Goal: Find specific page/section: Find specific page/section

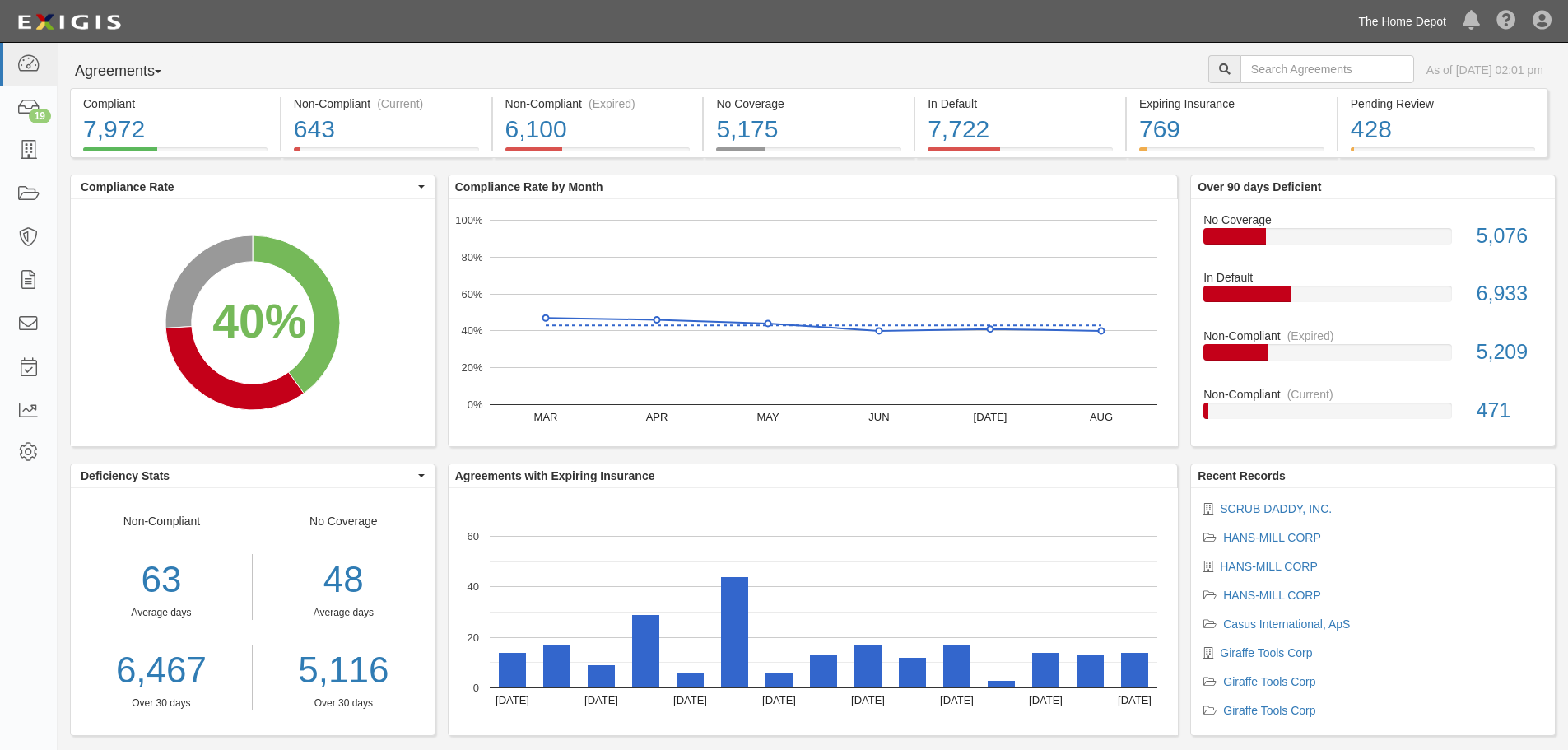
click at [1435, 16] on link "The Home Depot" at bounding box center [1401, 21] width 105 height 33
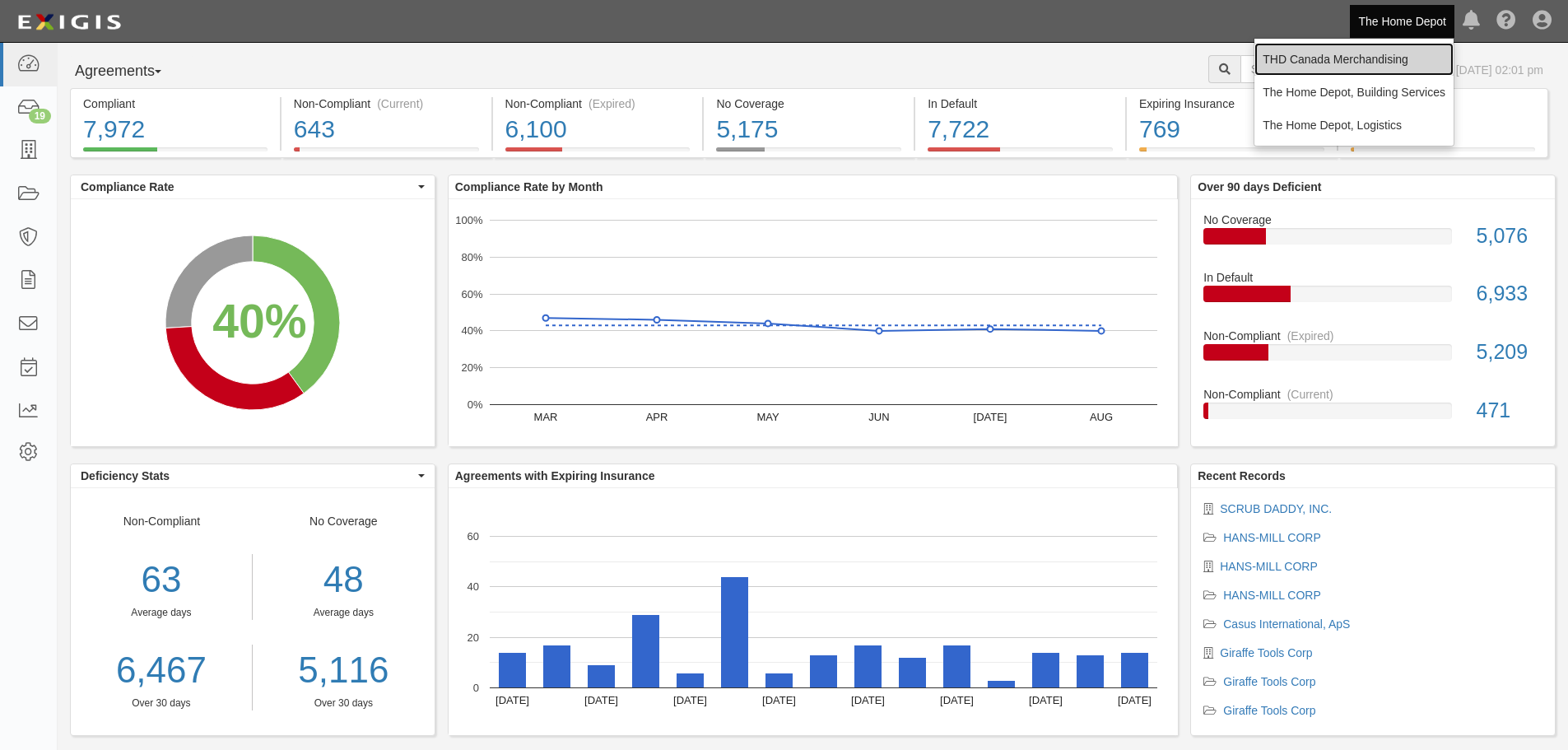
click at [1363, 68] on link "THD Canada Merchandising" at bounding box center [1354, 59] width 200 height 33
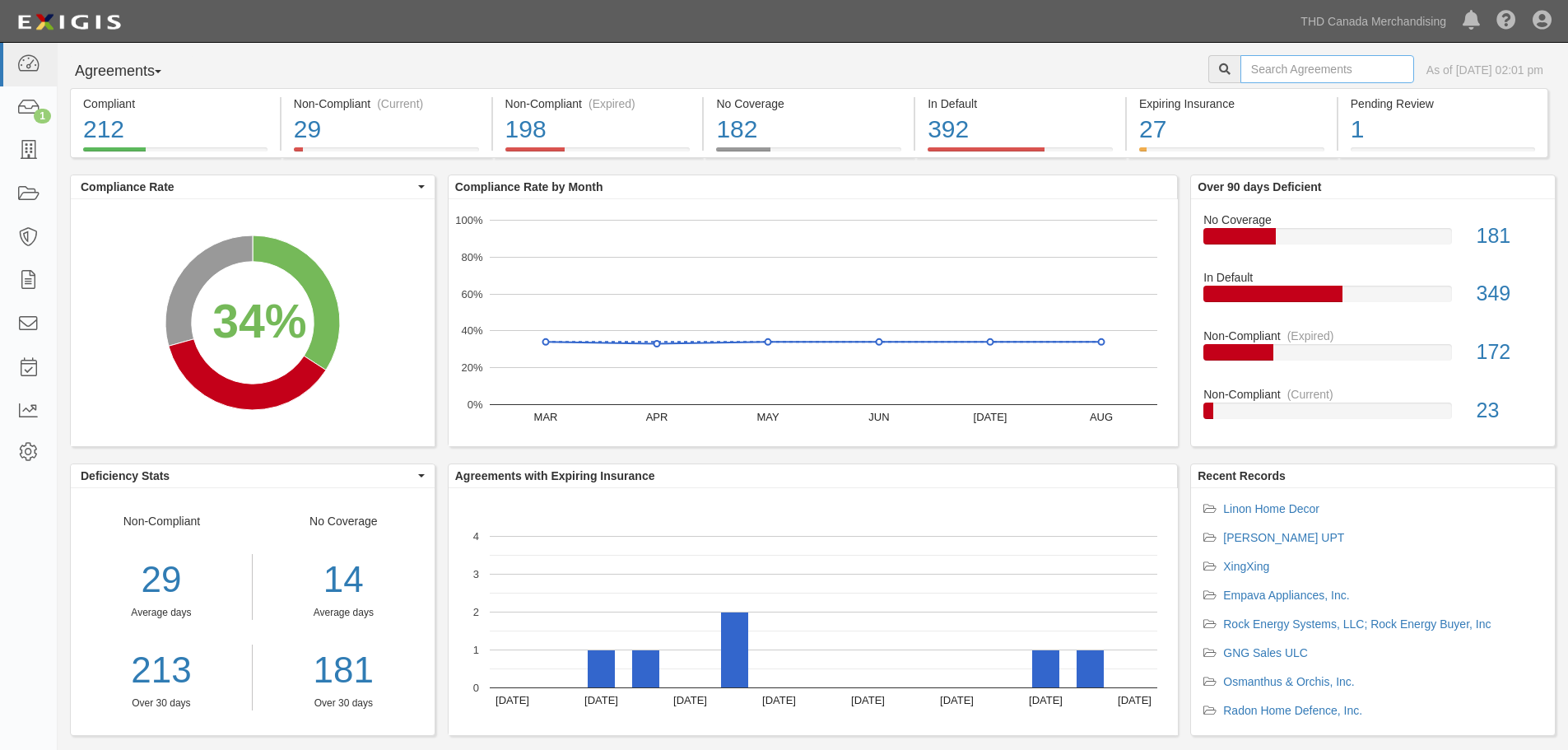
click at [1256, 74] on input "text" at bounding box center [1327, 69] width 174 height 28
click at [1306, 69] on input "text" at bounding box center [1327, 69] width 174 height 28
type input "rothenberger"
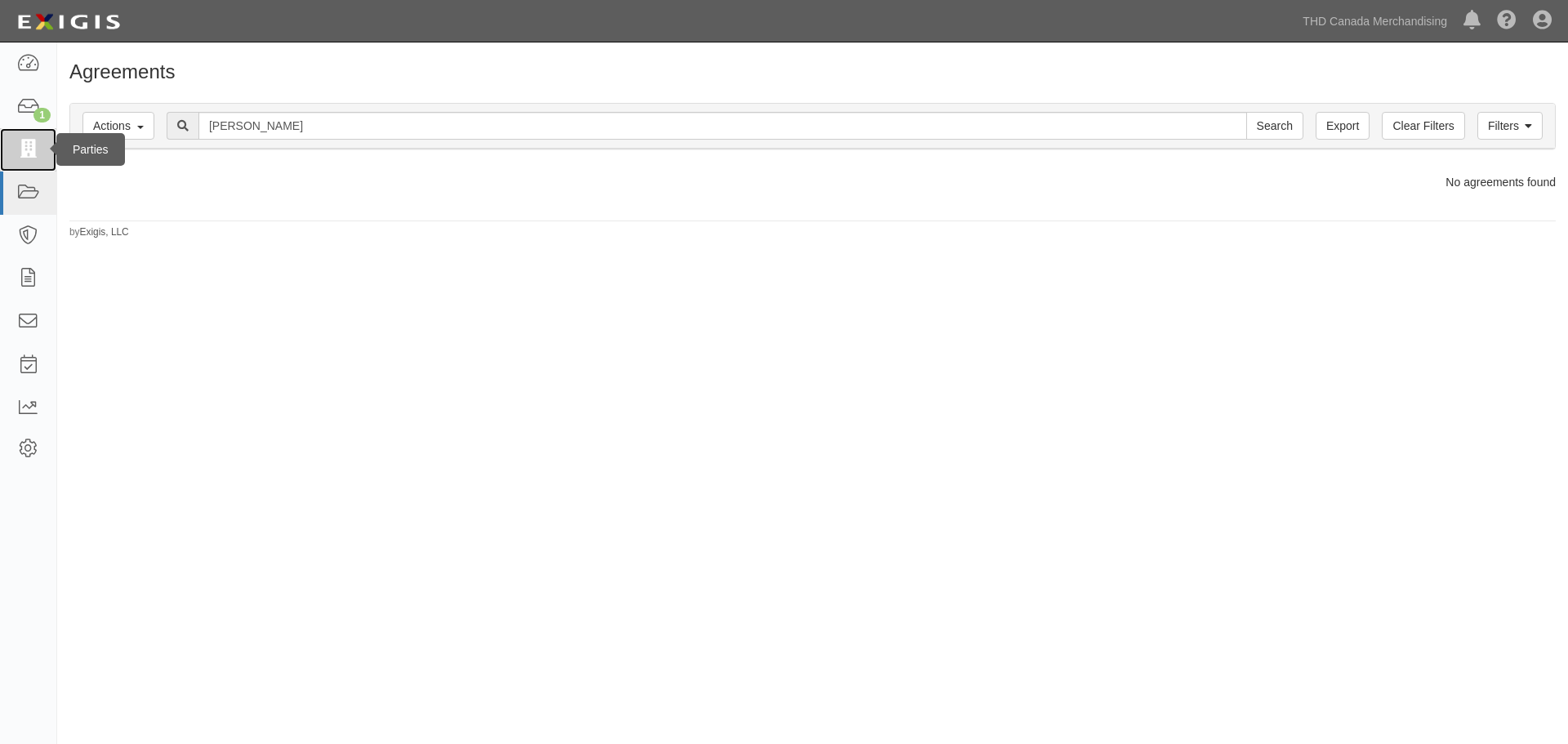
click at [27, 152] on icon at bounding box center [27, 149] width 23 height 19
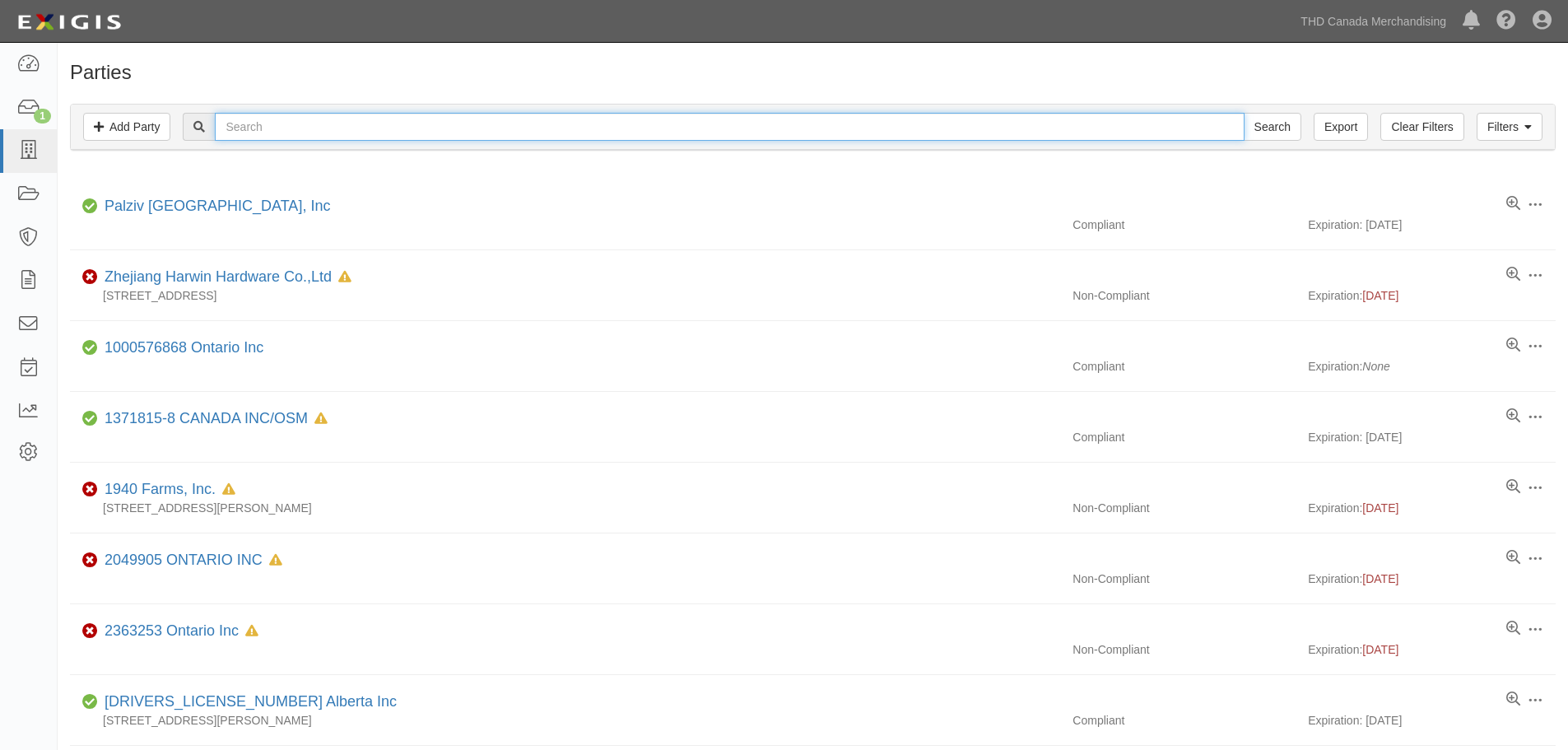
click at [311, 134] on input "text" at bounding box center [729, 127] width 1029 height 28
type input "15041074"
click at [1244, 113] on input "Search" at bounding box center [1272, 127] width 57 height 28
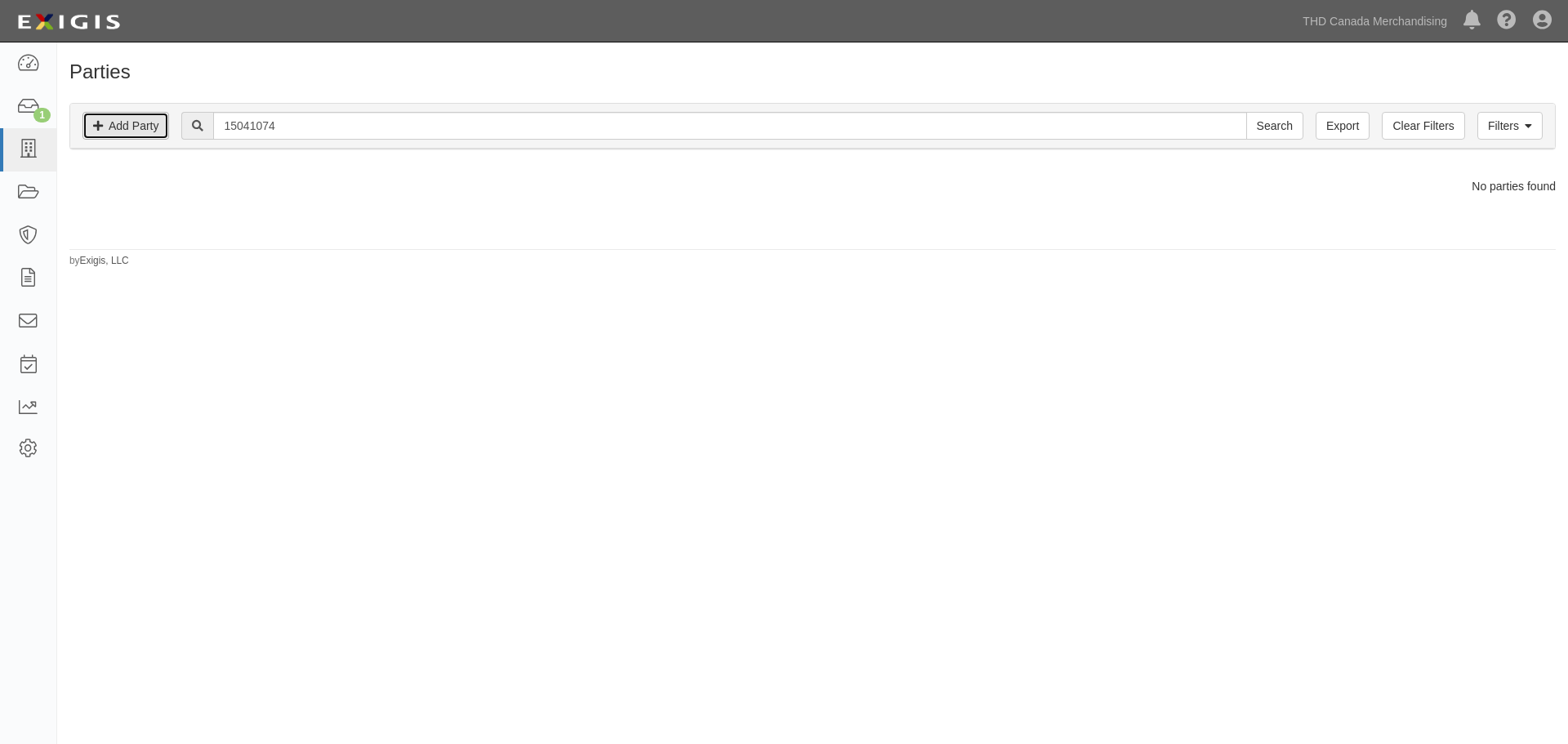
click at [110, 127] on link "Add Party" at bounding box center [126, 126] width 87 height 28
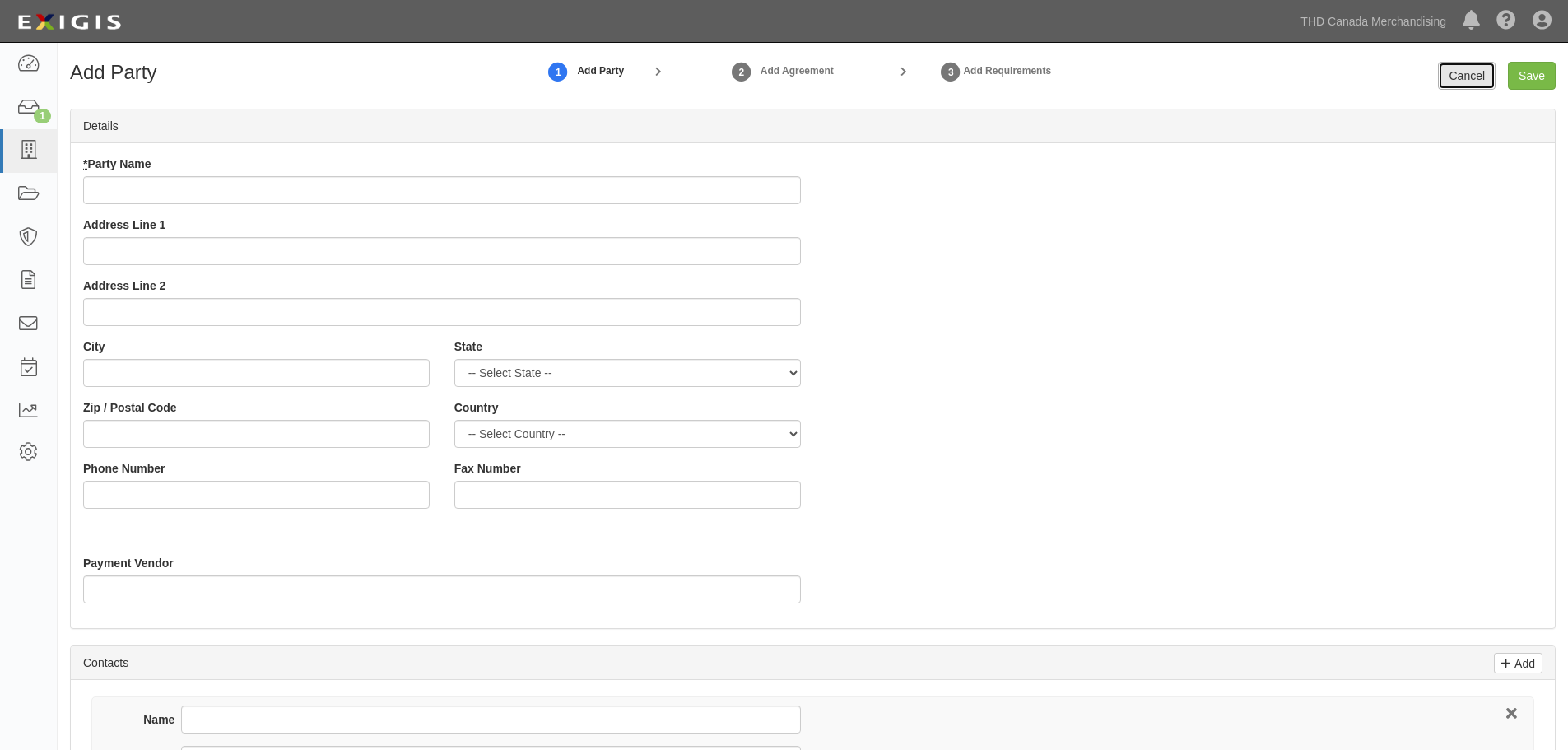
click at [1480, 71] on link "Cancel" at bounding box center [1466, 76] width 57 height 28
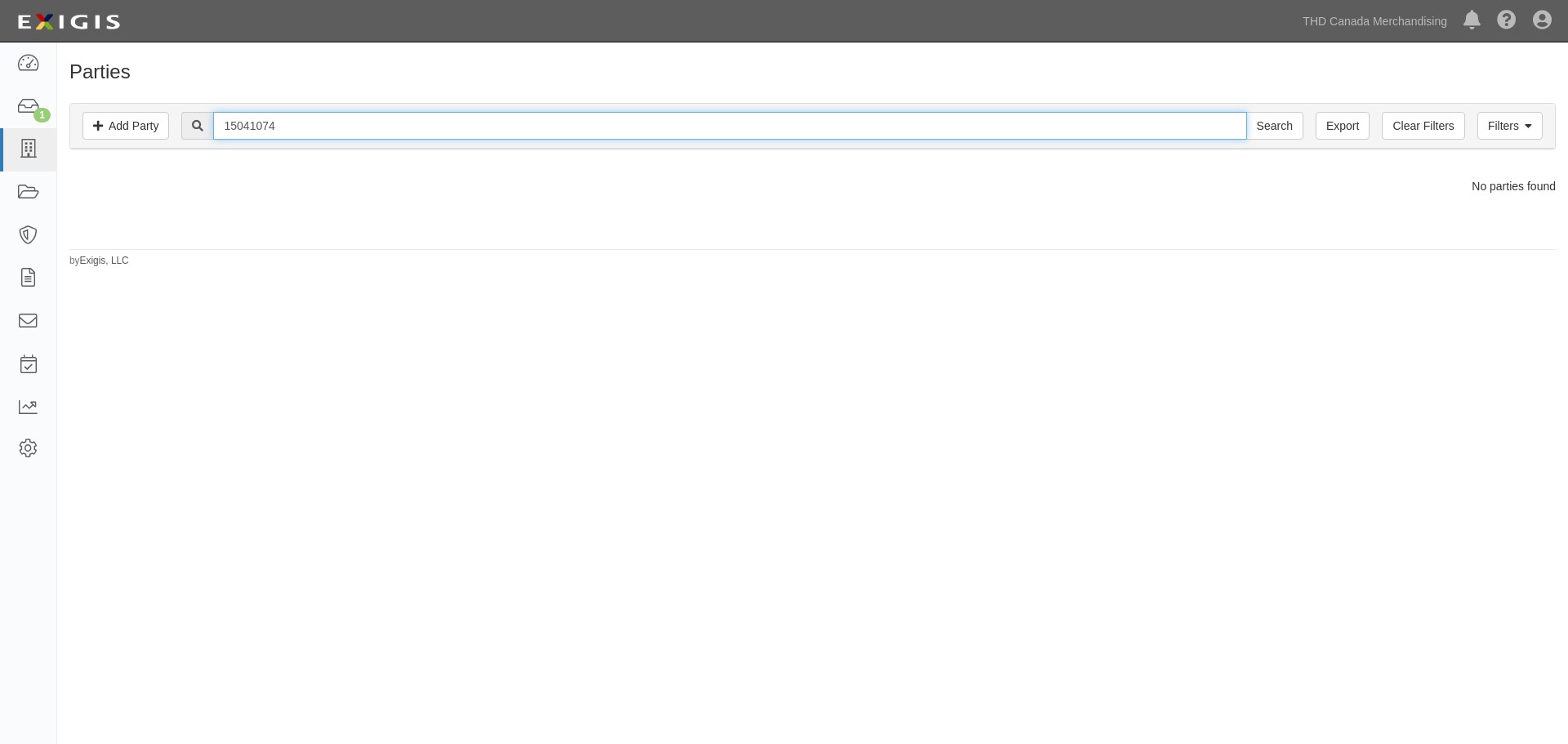
drag, startPoint x: 294, startPoint y: 125, endPoint x: 189, endPoint y: 124, distance: 105.0
click at [189, 124] on div "15041074 Search" at bounding box center [742, 126] width 1121 height 28
type input "MB Capital"
click at [1246, 112] on input "Search" at bounding box center [1274, 126] width 57 height 28
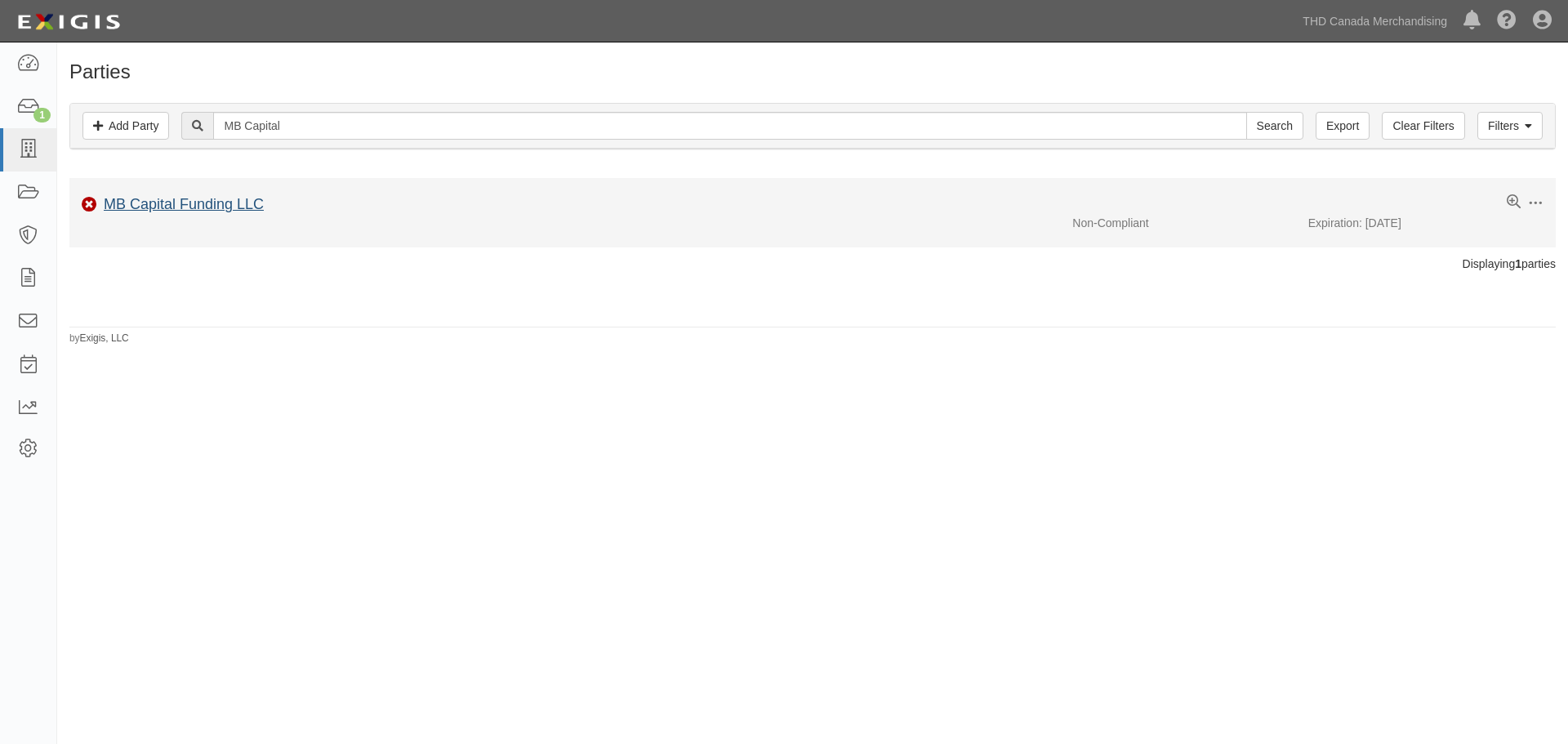
drag, startPoint x: 165, startPoint y: 214, endPoint x: 169, endPoint y: 207, distance: 8.1
click at [169, 207] on div "MB Capital Funding LLC" at bounding box center [180, 204] width 166 height 21
click at [175, 203] on link "MB Capital Funding LLC" at bounding box center [184, 204] width 160 height 16
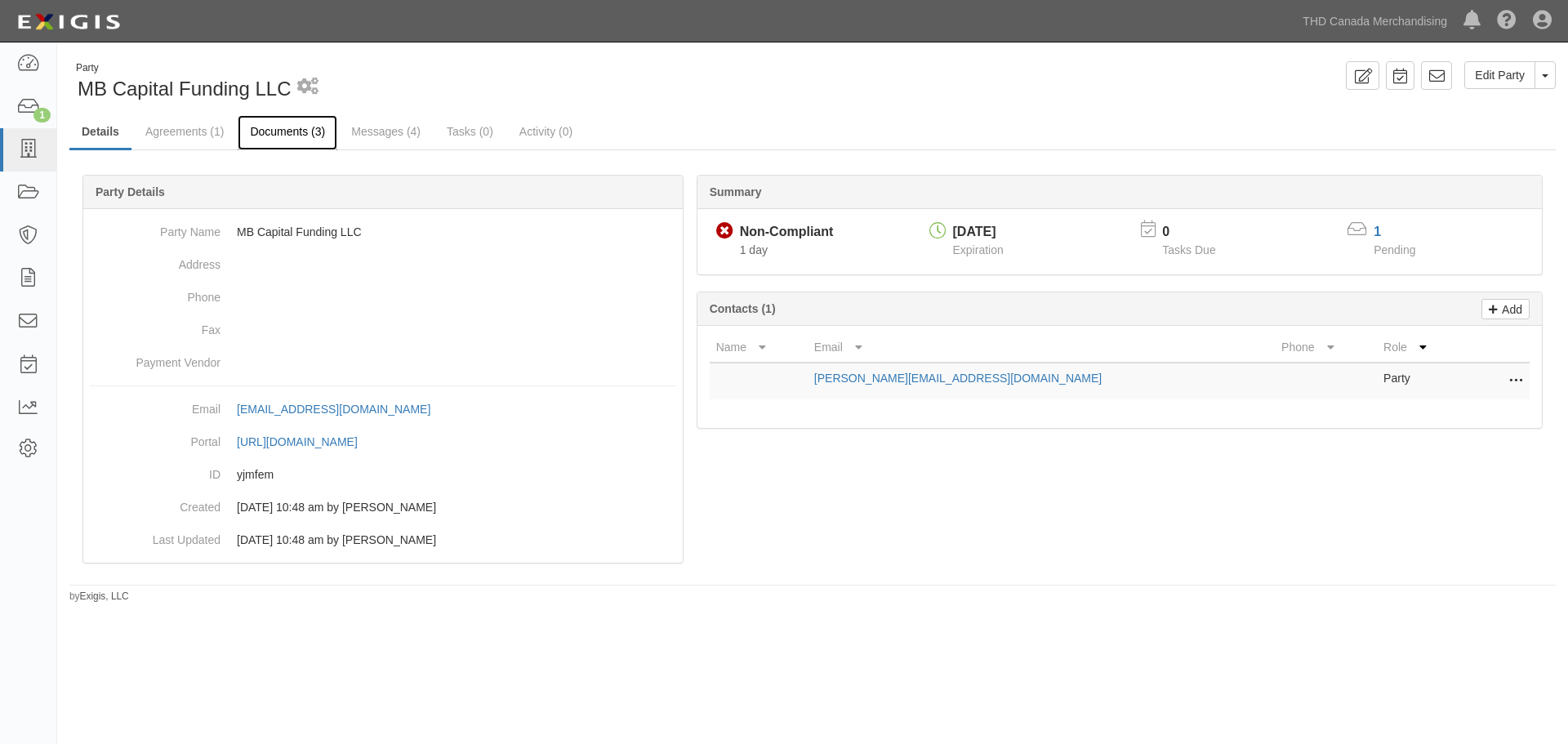
click at [284, 137] on link "Documents (3)" at bounding box center [288, 132] width 99 height 35
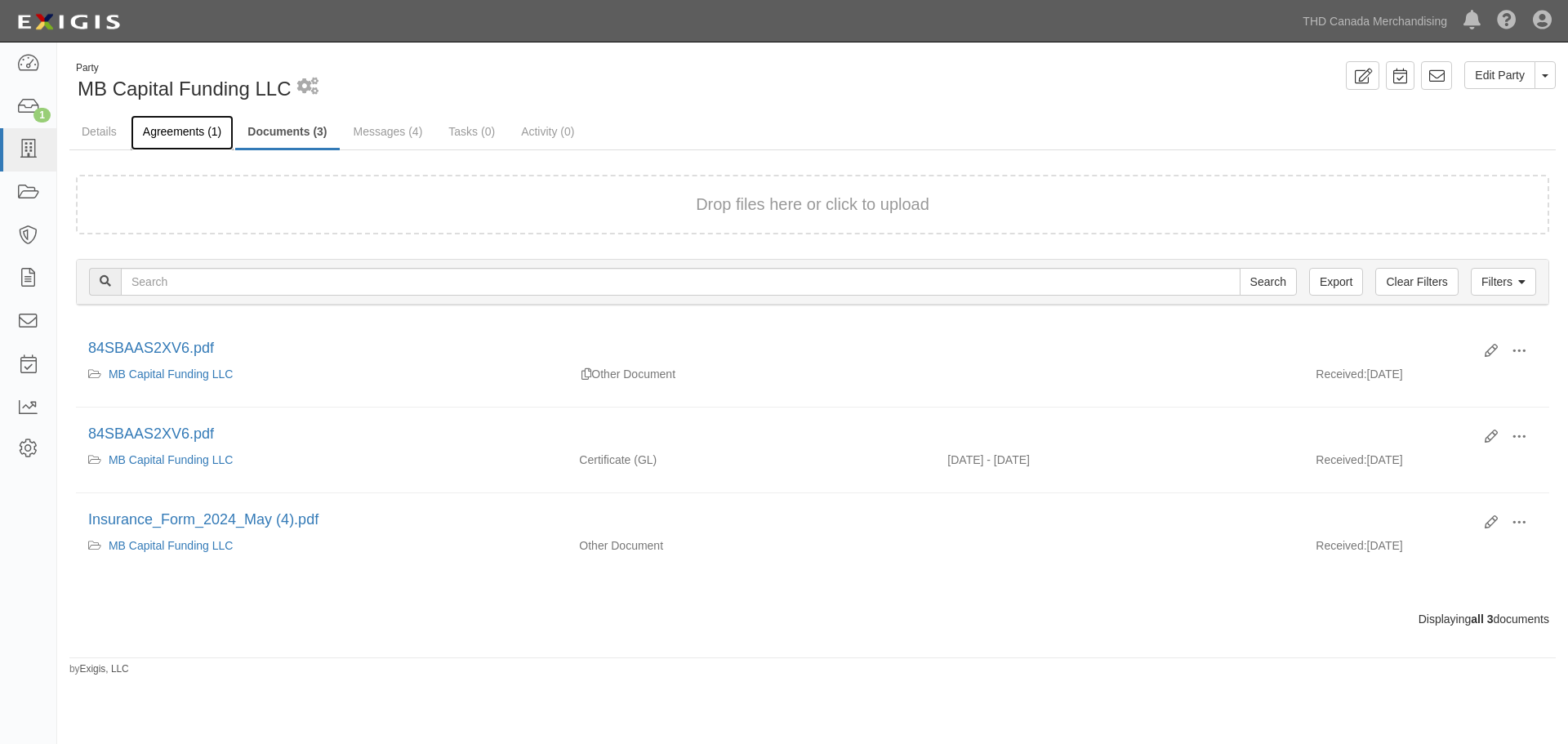
click at [190, 130] on link "Agreements (1)" at bounding box center [183, 132] width 103 height 35
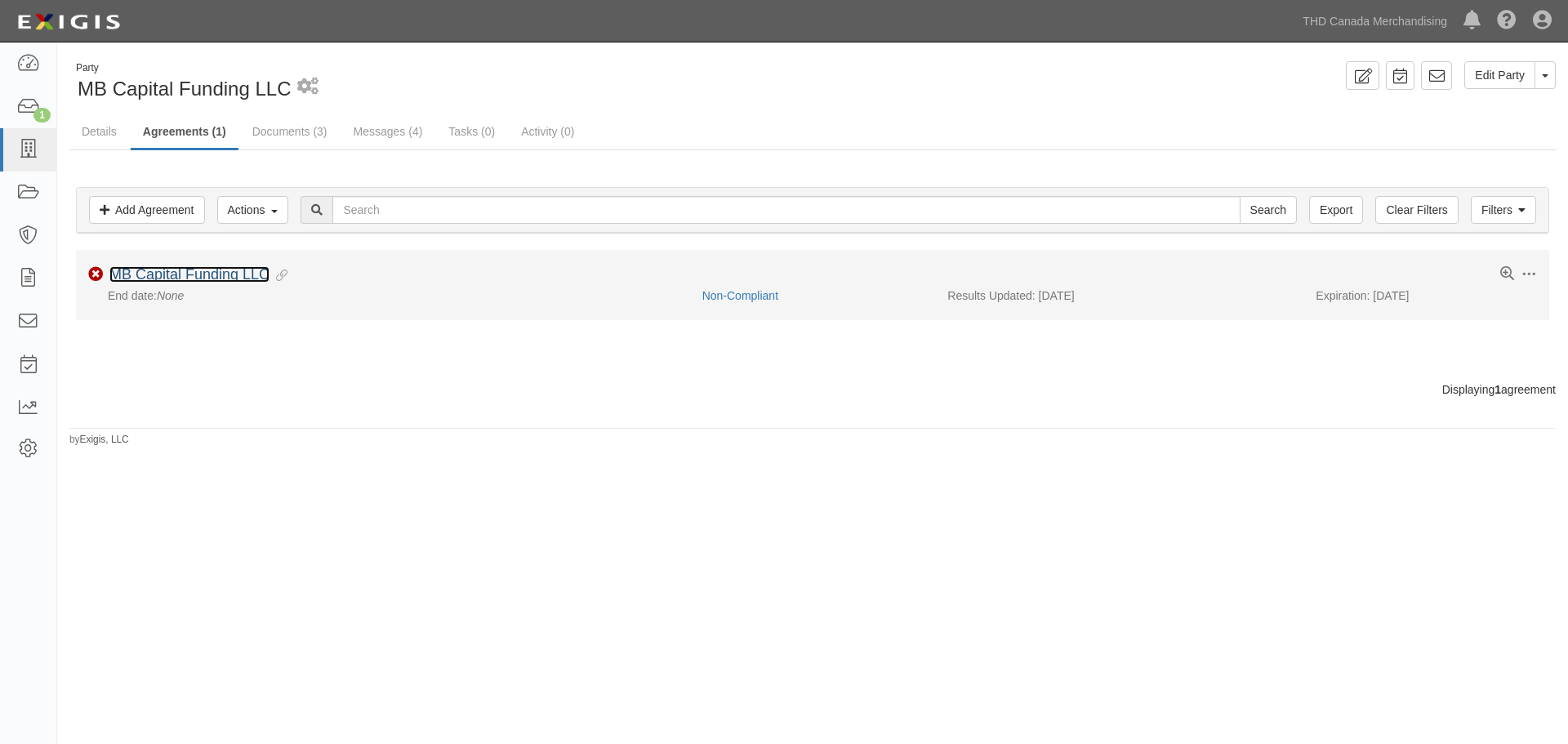
click at [214, 275] on link "MB Capital Funding LLC" at bounding box center [189, 274] width 160 height 16
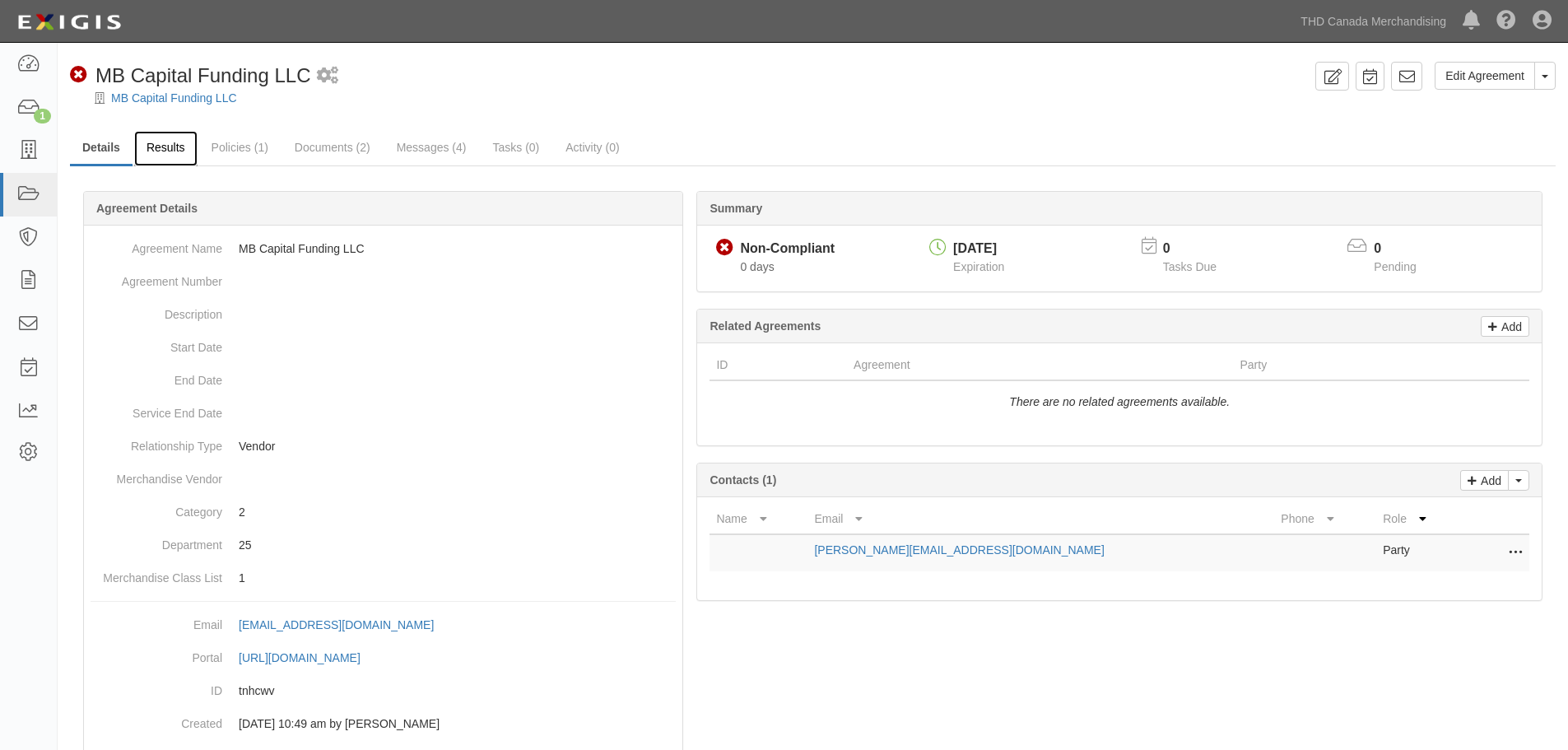
click at [177, 152] on link "Results" at bounding box center [166, 149] width 64 height 36
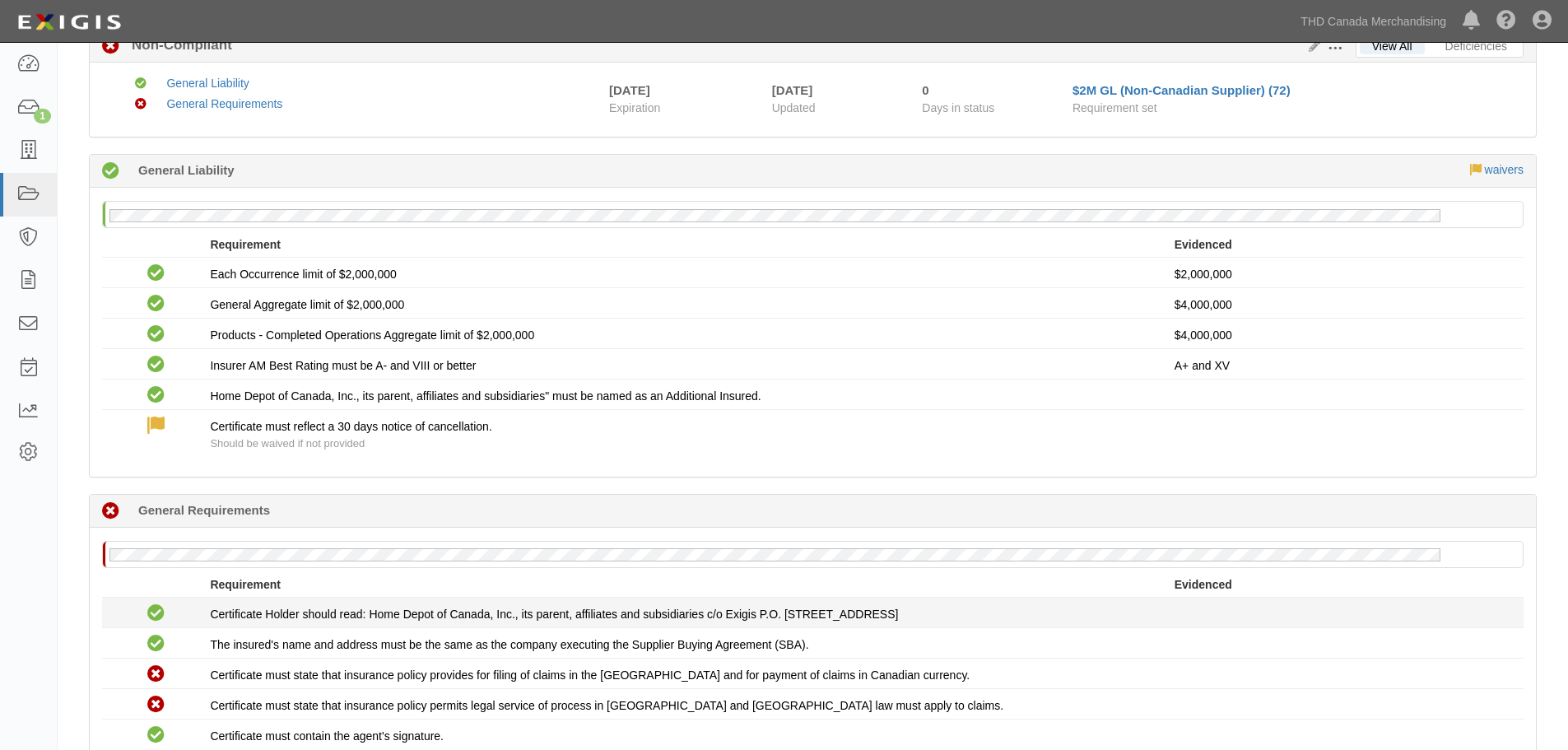
scroll to position [281, 0]
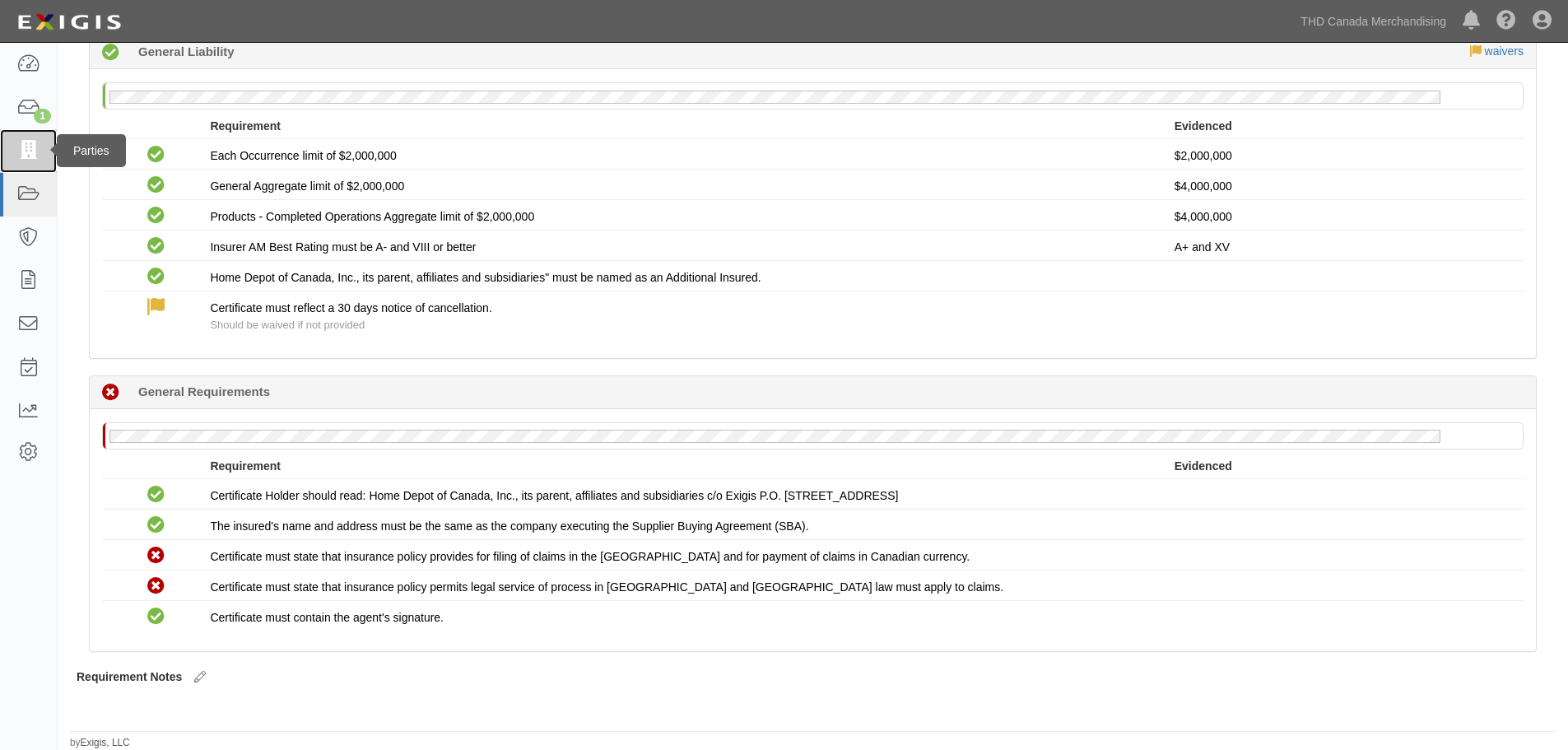
click at [23, 160] on icon at bounding box center [27, 150] width 23 height 19
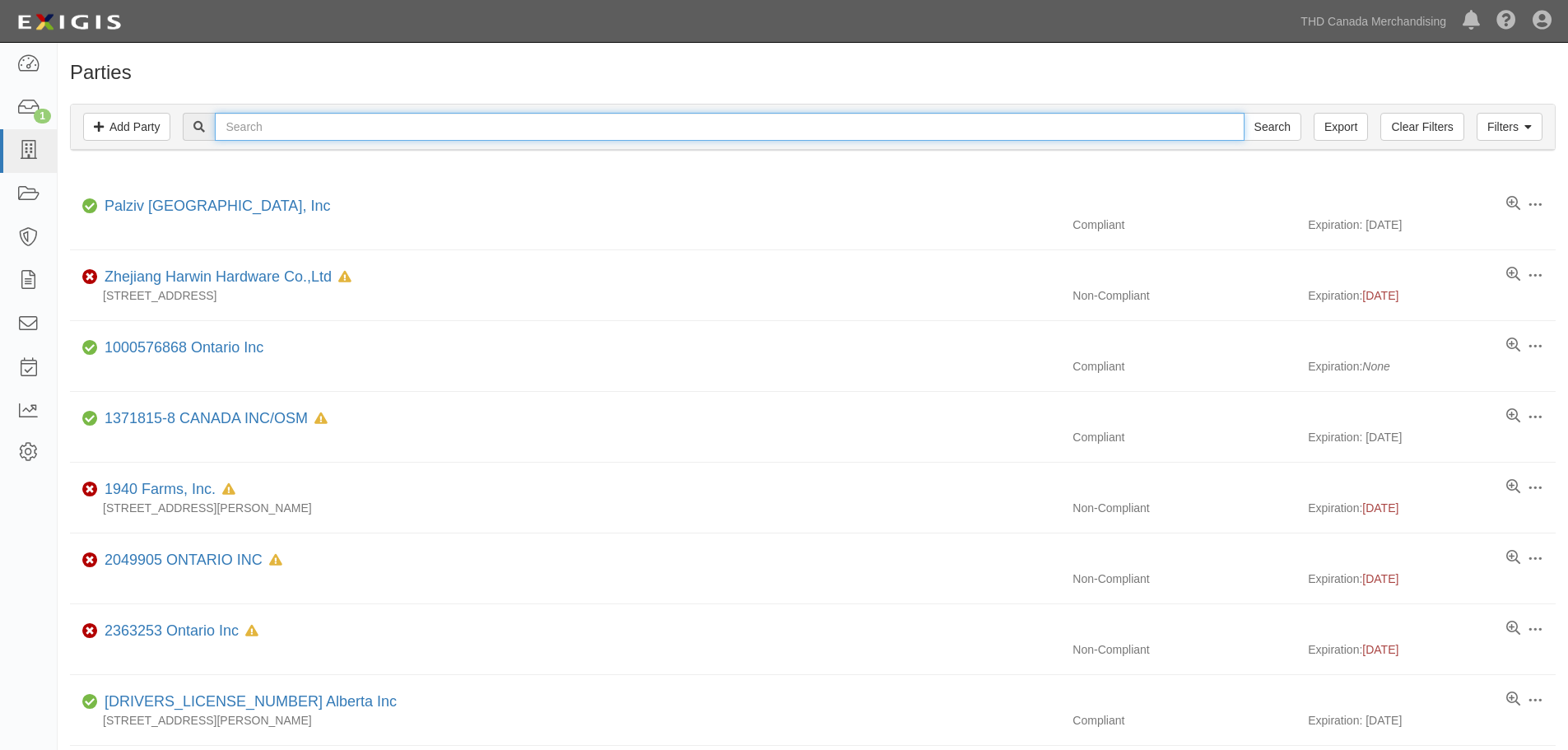
click at [302, 125] on input "text" at bounding box center [729, 127] width 1029 height 28
type input "GNS"
click at [1244, 113] on input "Search" at bounding box center [1272, 127] width 57 height 28
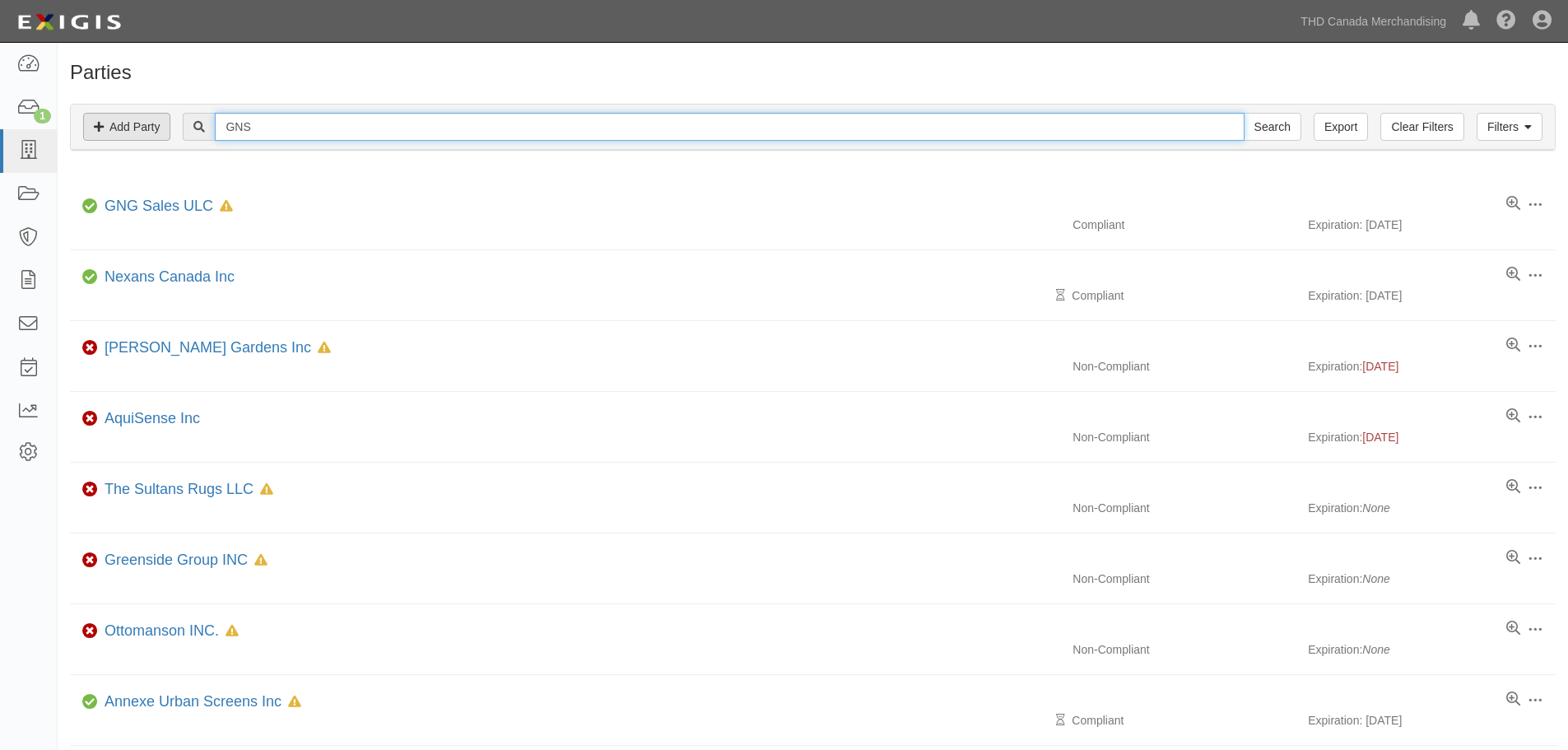
drag, startPoint x: 0, startPoint y: 0, endPoint x: 146, endPoint y: 116, distance: 186.5
click at [146, 116] on div "Filters Add Party Clear Filters Export GNS Search Filters" at bounding box center [813, 128] width 1484 height 46
type input "King"
click at [1244, 113] on input "Search" at bounding box center [1272, 127] width 57 height 28
